Goal: Task Accomplishment & Management: Use online tool/utility

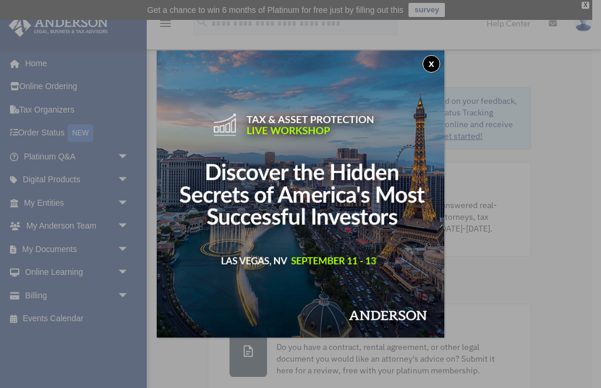
click at [431, 69] on button "x" at bounding box center [431, 64] width 18 height 18
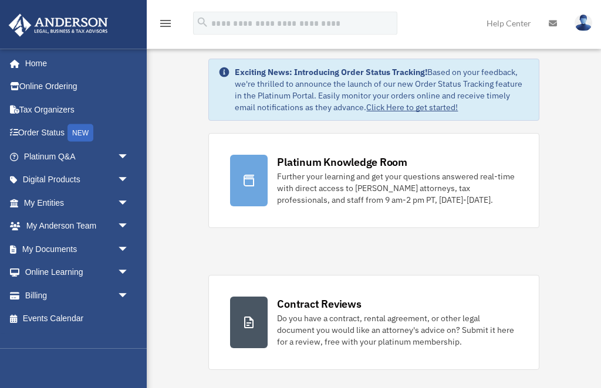
scroll to position [29, 0]
click at [123, 247] on span "arrow_drop_down" at bounding box center [128, 250] width 23 height 24
click at [49, 269] on link "Box" at bounding box center [81, 272] width 130 height 23
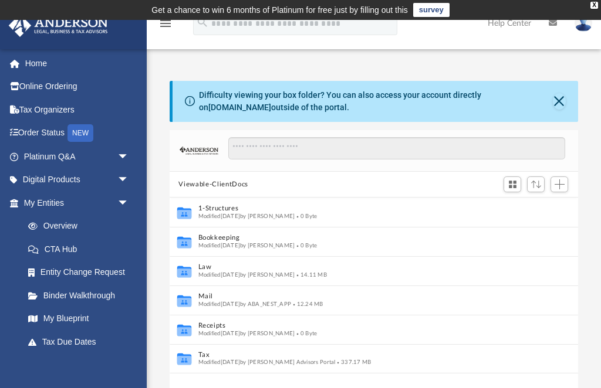
scroll to position [267, 408]
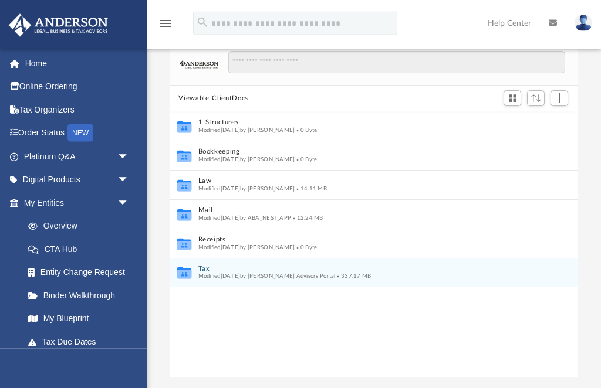
click at [212, 269] on button "Tax" at bounding box center [366, 270] width 336 height 8
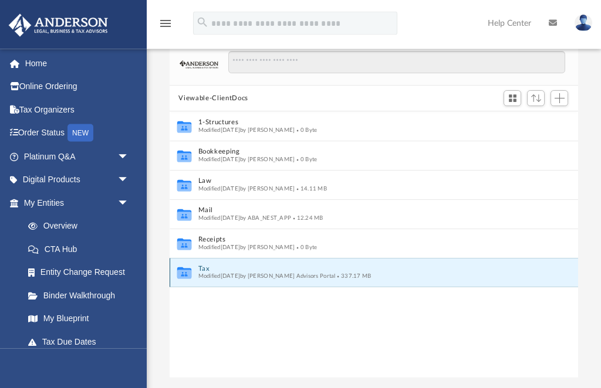
scroll to position [86, 0]
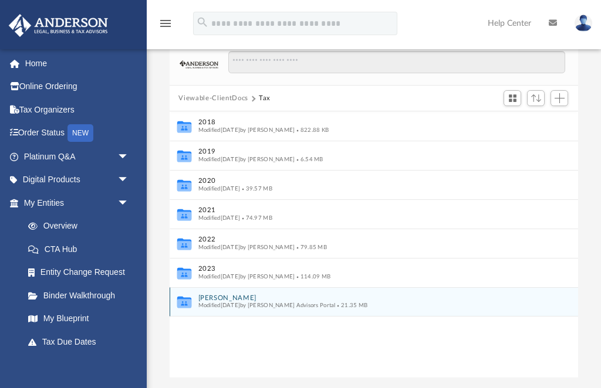
click at [215, 299] on button "Colen, Teran" at bounding box center [366, 298] width 336 height 8
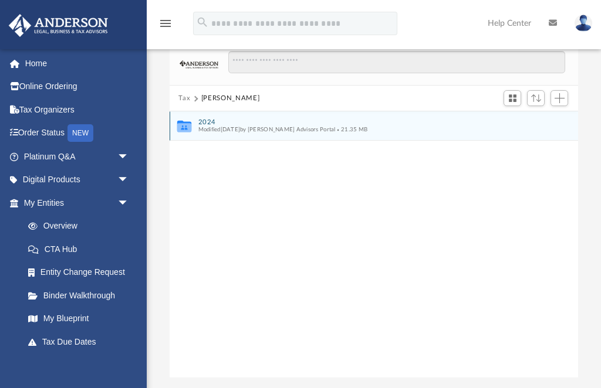
click at [188, 118] on icon "Collaborated Folder" at bounding box center [184, 126] width 18 height 19
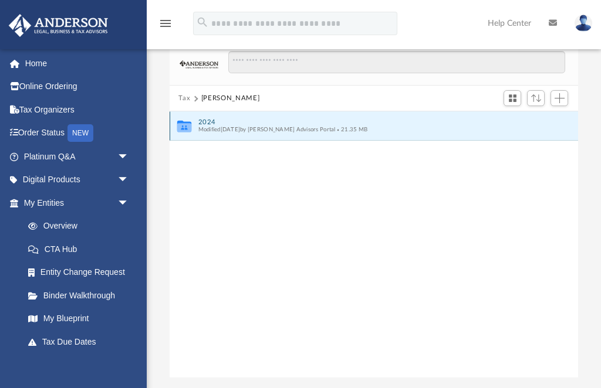
click at [183, 128] on icon "grid" at bounding box center [184, 127] width 14 height 12
click at [184, 128] on icon "grid" at bounding box center [184, 127] width 14 height 12
click at [182, 124] on icon "grid" at bounding box center [184, 128] width 14 height 9
click at [216, 256] on div "Collaborated Folder 2024 Modified Tue Jul 1 2025 by Anderson Advisors Portal 21…" at bounding box center [374, 244] width 409 height 267
click at [187, 124] on icon "grid" at bounding box center [184, 128] width 14 height 9
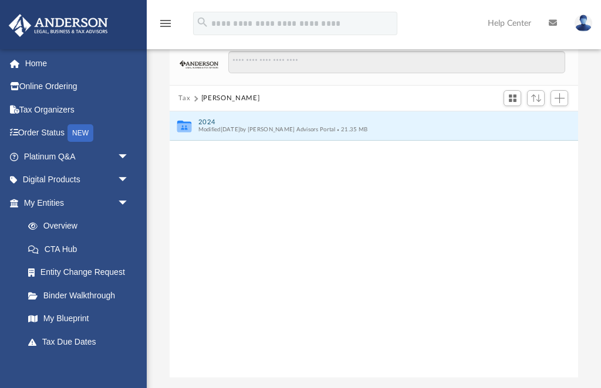
click at [213, 202] on div "Collaborated Folder 2024 Modified Tue Jul 1 2025 by Anderson Advisors Portal 21…" at bounding box center [374, 244] width 409 height 267
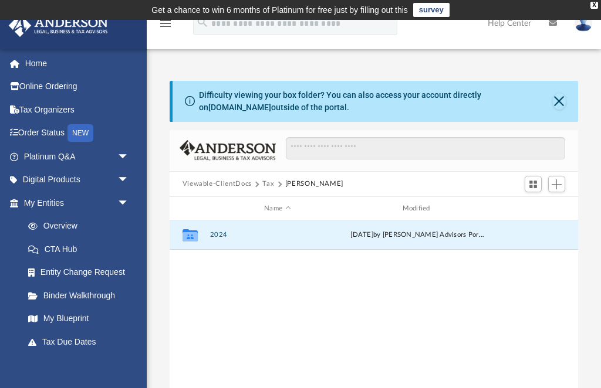
scroll to position [267, 408]
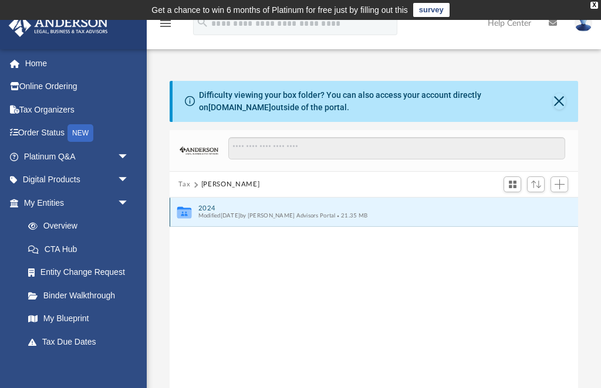
click at [188, 208] on icon "grid" at bounding box center [184, 213] width 14 height 12
click at [191, 203] on icon "Collaborated Folder" at bounding box center [184, 212] width 18 height 19
click at [309, 208] on button "2024" at bounding box center [366, 209] width 336 height 8
click at [309, 207] on button "2024" at bounding box center [366, 209] width 336 height 8
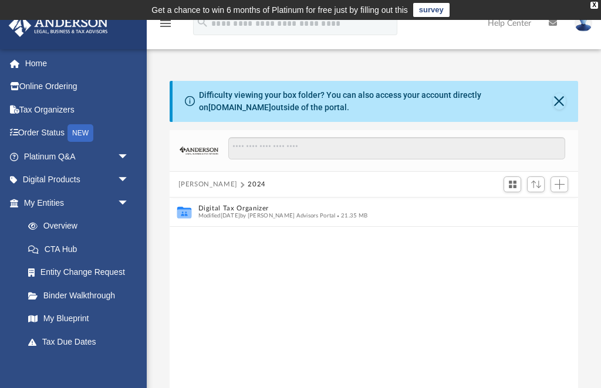
click at [554, 104] on button "Close" at bounding box center [559, 101] width 13 height 16
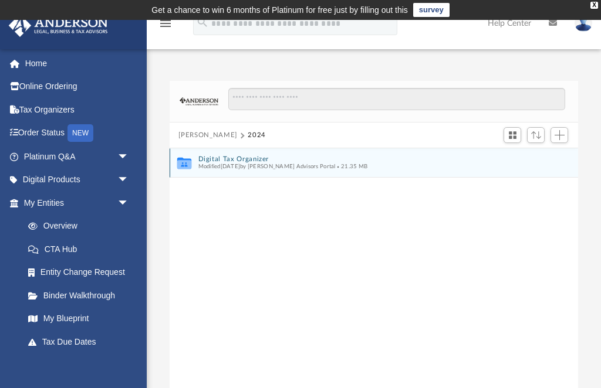
click at [184, 162] on icon "grid" at bounding box center [184, 165] width 14 height 9
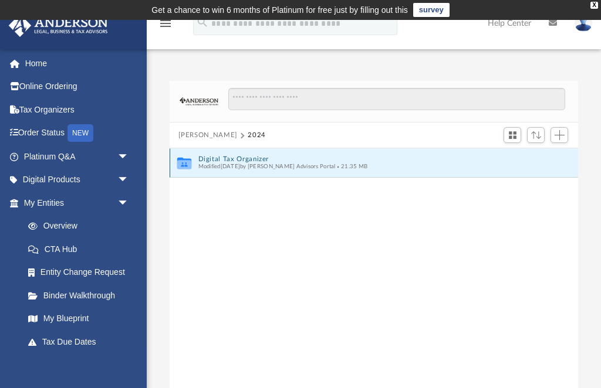
click at [245, 160] on button "Digital Tax Organizer" at bounding box center [366, 159] width 336 height 8
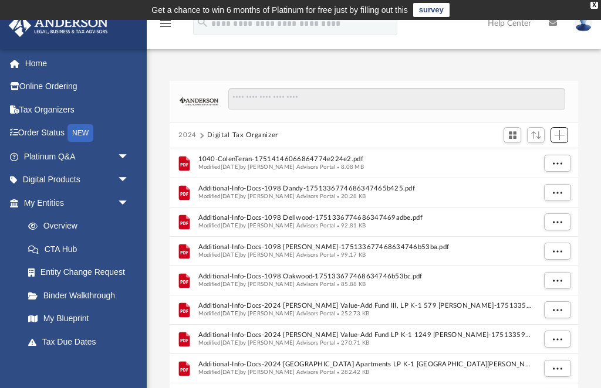
click at [560, 133] on span "Add" at bounding box center [559, 135] width 10 height 10
click at [543, 160] on li "Upload" at bounding box center [543, 158] width 38 height 12
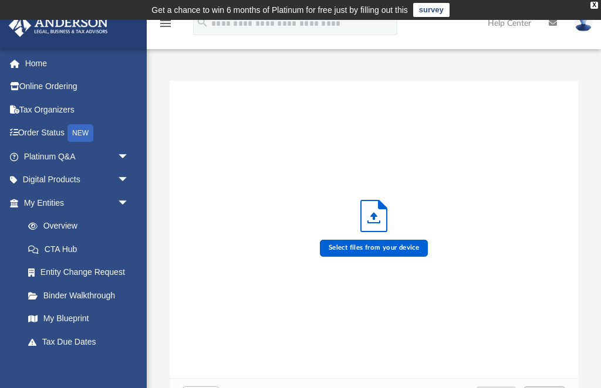
scroll to position [1, 1]
click at [372, 226] on icon "Upload" at bounding box center [374, 216] width 26 height 31
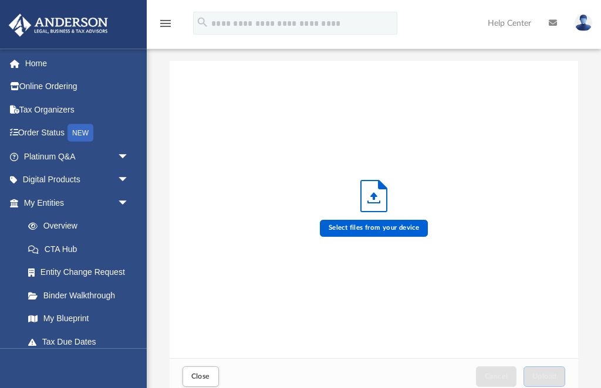
scroll to position [80, 0]
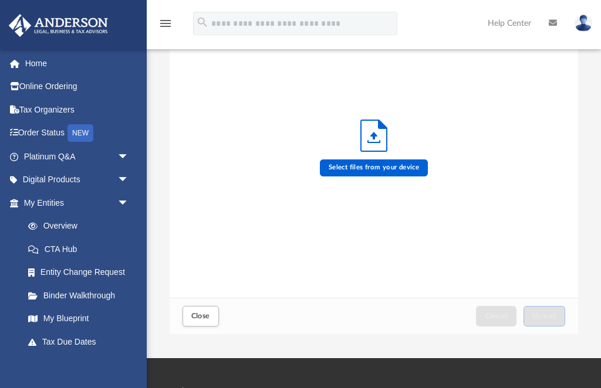
click at [195, 323] on button "Close" at bounding box center [200, 316] width 36 height 21
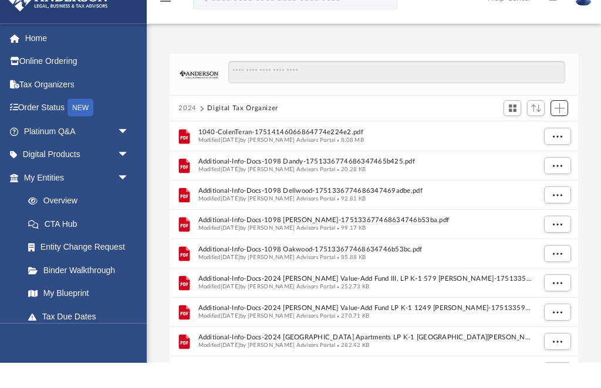
scroll to position [28, 0]
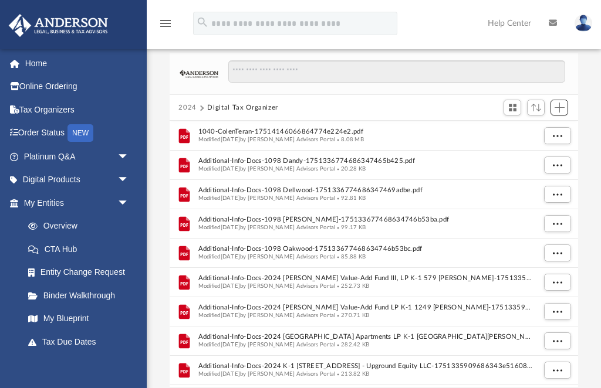
click at [556, 111] on span "Add" at bounding box center [559, 108] width 10 height 10
click at [406, 90] on div at bounding box center [391, 77] width 347 height 34
